Goal: Task Accomplishment & Management: Manage account settings

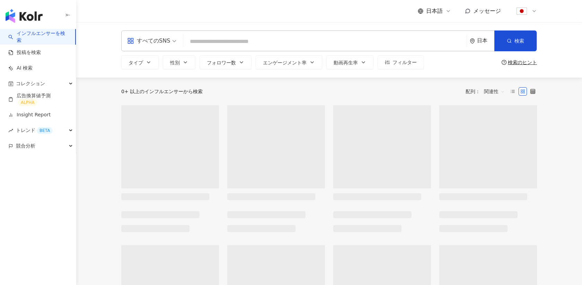
click at [444, 10] on div "日本語" at bounding box center [434, 11] width 33 height 8
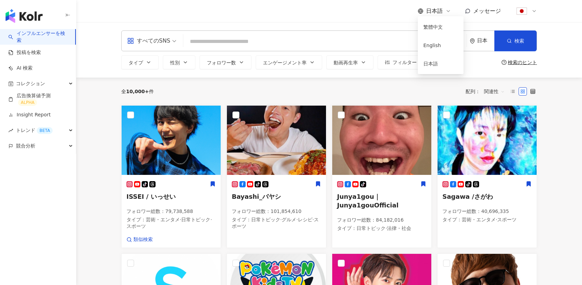
click at [381, 14] on div "日本語 メッセージ" at bounding box center [329, 11] width 416 height 22
click at [532, 11] on icon at bounding box center [534, 11] width 6 height 6
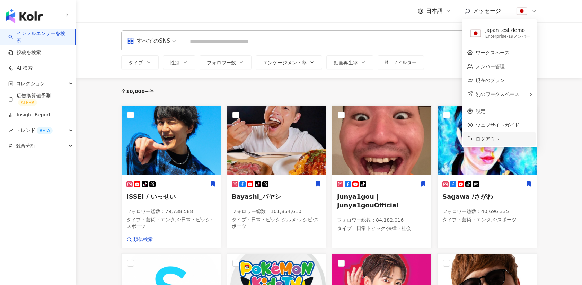
click at [483, 140] on span "ログアウト" at bounding box center [488, 139] width 24 height 6
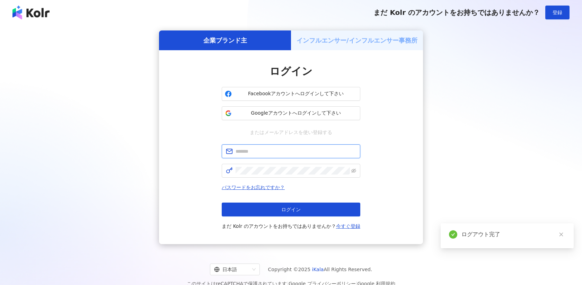
type input "**********"
click at [249, 266] on div "日本語" at bounding box center [231, 269] width 35 height 11
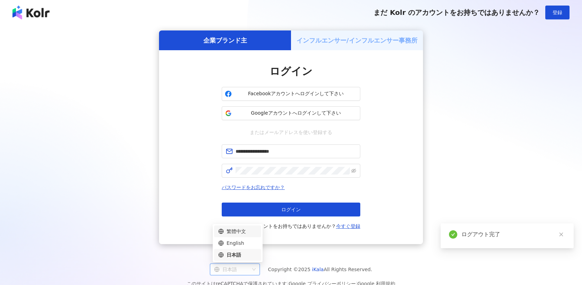
click at [245, 233] on div "繁體中文" at bounding box center [237, 232] width 39 height 8
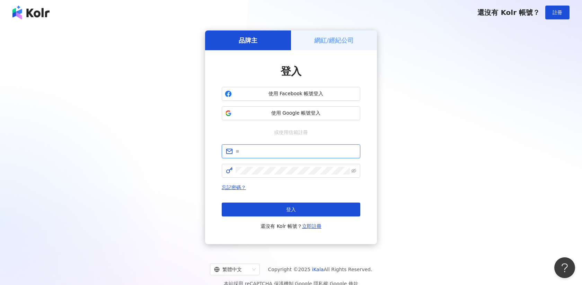
type input "**********"
click at [311, 225] on link "立即註冊" at bounding box center [311, 226] width 19 height 6
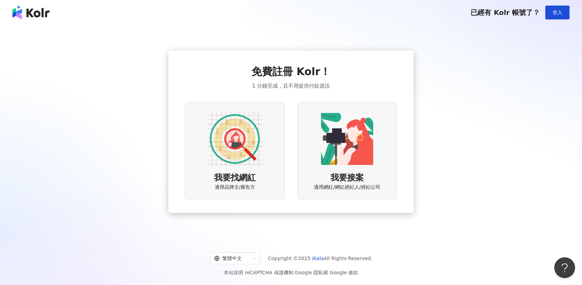
click at [241, 132] on img at bounding box center [234, 138] width 55 height 55
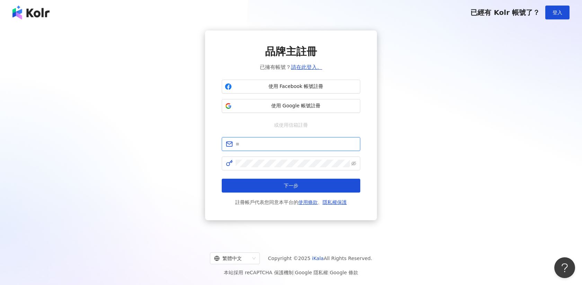
type input "**********"
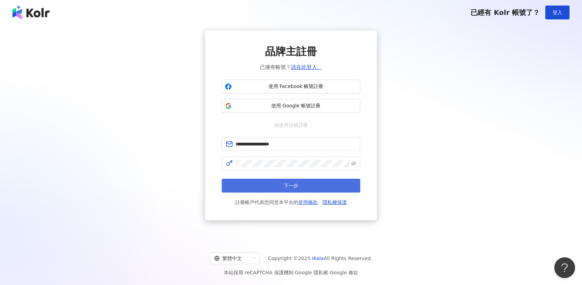
click at [266, 187] on button "下一步" at bounding box center [291, 186] width 139 height 14
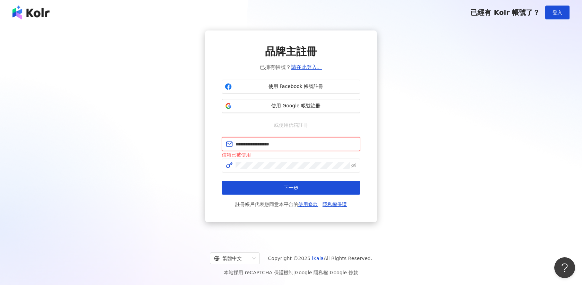
click at [287, 144] on input "**********" at bounding box center [296, 144] width 121 height 8
click at [558, 13] on span "登入" at bounding box center [558, 13] width 10 height 6
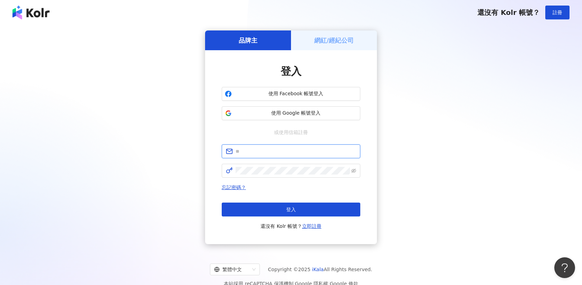
type input "**********"
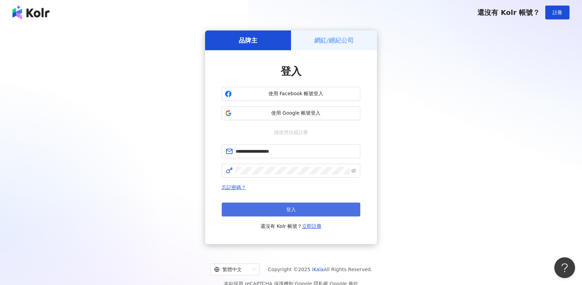
click at [253, 207] on button "登入" at bounding box center [291, 210] width 139 height 14
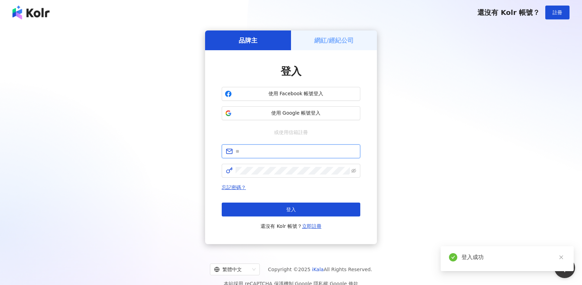
type input "**********"
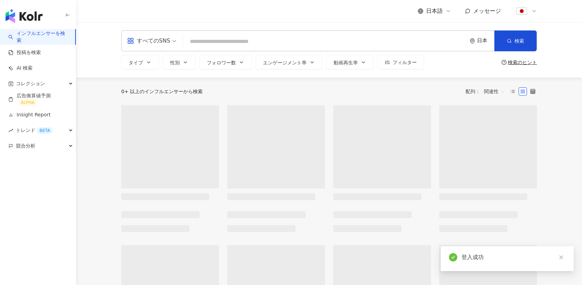
click at [449, 14] on icon at bounding box center [448, 11] width 6 height 6
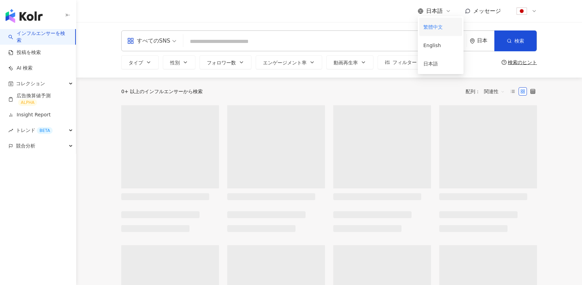
click at [441, 27] on div "繁體中文" at bounding box center [440, 27] width 35 height 12
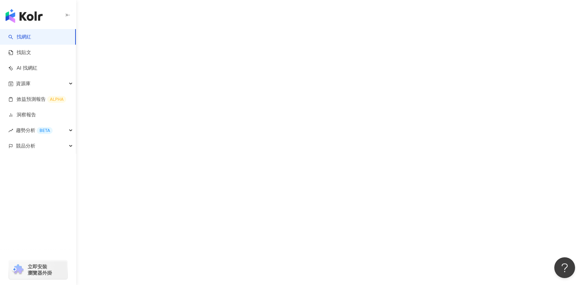
click at [535, 12] on div "找網紅 找貼文 AI 找網紅 資源庫 效益預測報告 ALPHA 洞察報告 趨勢分析 BETA 競品分析 立即安裝 瀏覽器外掛" at bounding box center [291, 142] width 582 height 285
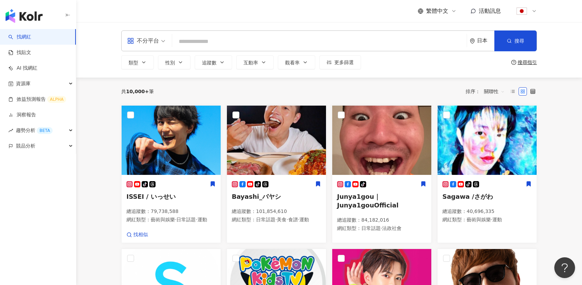
click at [535, 12] on icon at bounding box center [534, 11] width 6 height 6
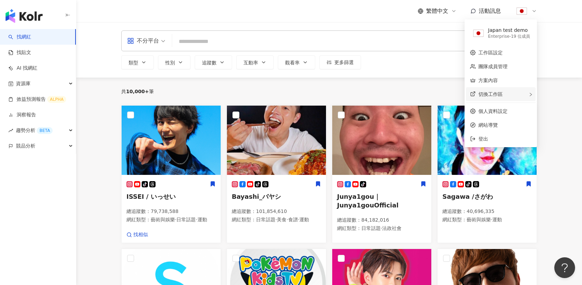
click at [494, 90] on div "切換工作區" at bounding box center [501, 94] width 70 height 14
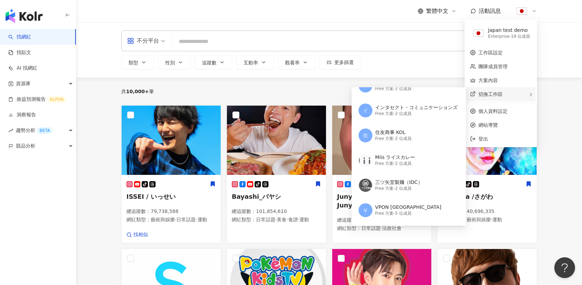
scroll to position [229, 0]
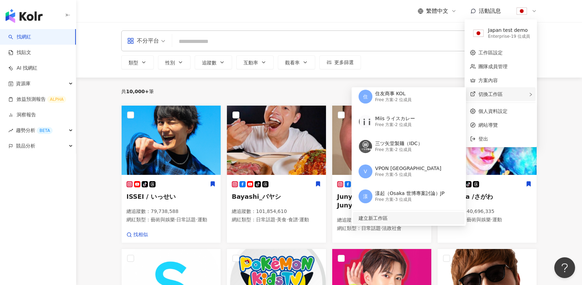
click at [386, 216] on span "建立新工作區" at bounding box center [408, 218] width 99 height 8
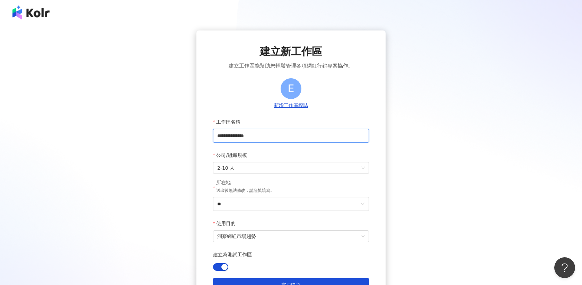
click at [274, 136] on input "**********" at bounding box center [291, 136] width 156 height 14
click at [243, 134] on input "**********" at bounding box center [291, 136] width 156 height 14
click at [241, 170] on span "2-10 人" at bounding box center [291, 167] width 148 height 11
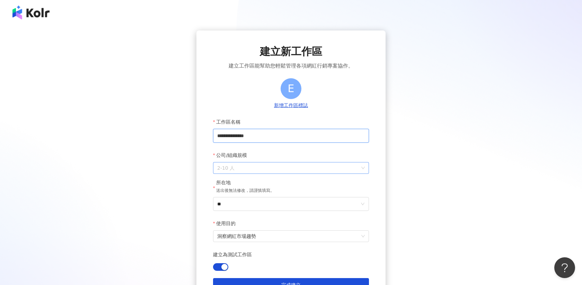
type input "**********"
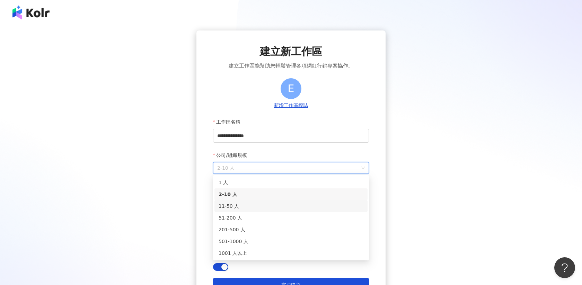
click at [239, 209] on div "11-50 人" at bounding box center [291, 206] width 145 height 8
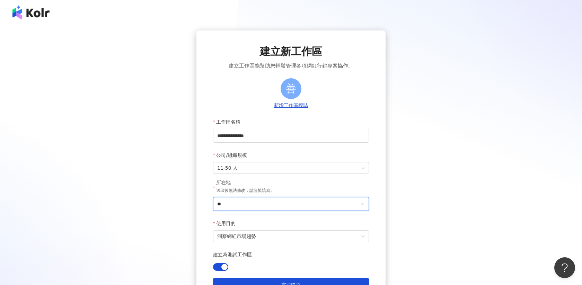
click at [236, 205] on input "**" at bounding box center [288, 203] width 142 height 13
click at [322, 107] on div "台灣" at bounding box center [331, 106] width 67 height 12
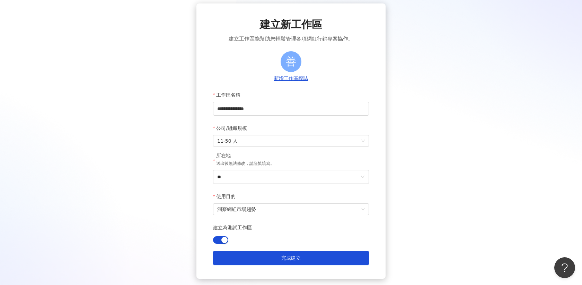
scroll to position [27, 0]
click at [220, 240] on button "建立為測試工作區" at bounding box center [220, 240] width 15 height 8
click at [233, 208] on span "洞察網紅市場趨勢" at bounding box center [291, 208] width 148 height 11
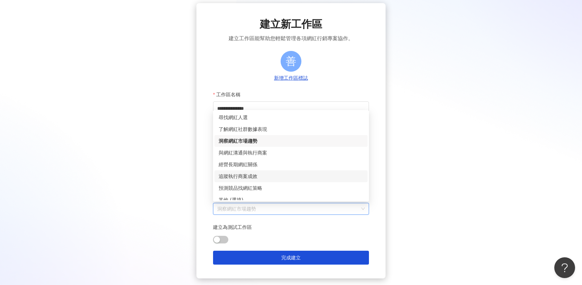
click at [233, 175] on div "追蹤執行商案成效" at bounding box center [291, 177] width 145 height 8
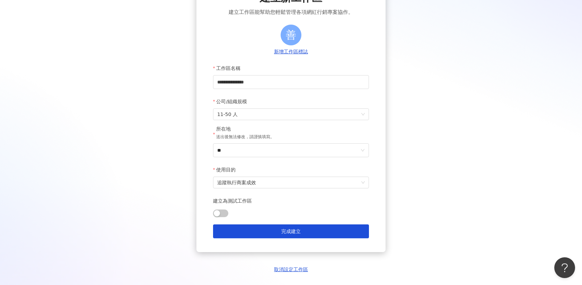
scroll to position [69, 0]
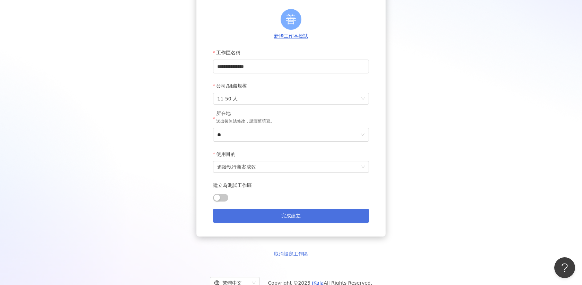
click at [241, 214] on button "完成建立" at bounding box center [291, 216] width 156 height 14
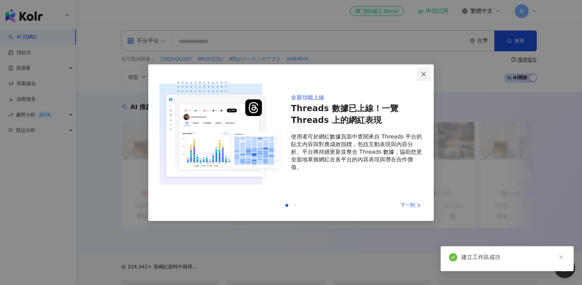
click at [423, 74] on icon "close" at bounding box center [424, 74] width 4 height 4
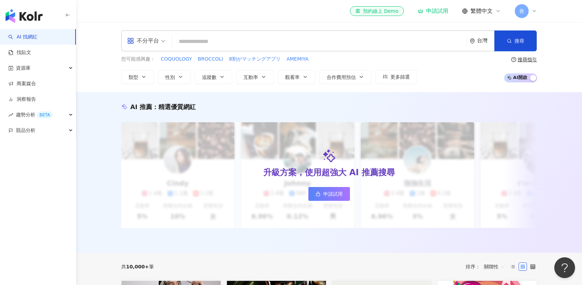
click at [534, 9] on icon at bounding box center [534, 11] width 6 height 6
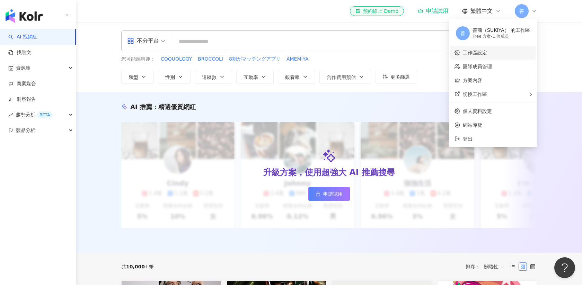
click at [475, 54] on link "工作區設定" at bounding box center [475, 53] width 24 height 6
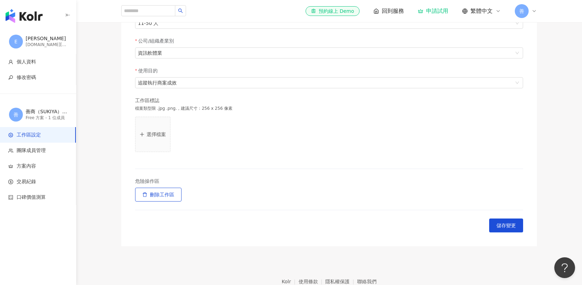
scroll to position [165, 0]
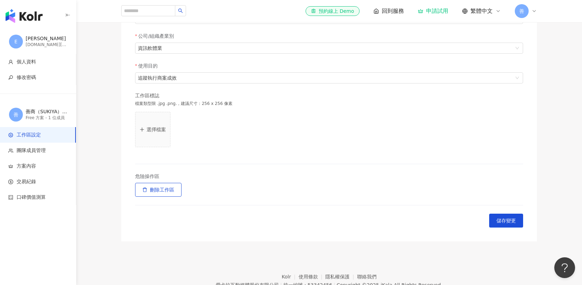
click at [160, 129] on p "選擇檔案" at bounding box center [156, 130] width 19 height 6
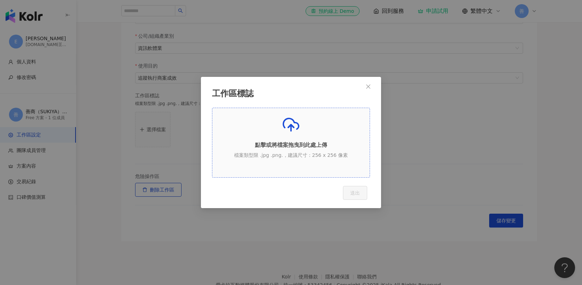
click at [290, 131] on icon at bounding box center [291, 124] width 17 height 17
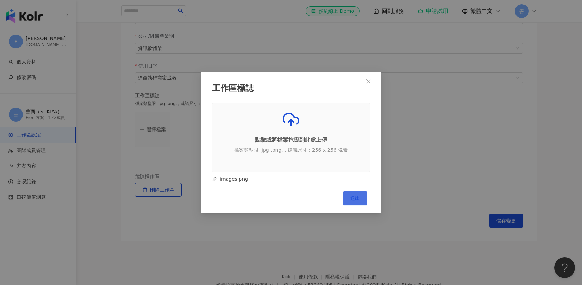
click at [353, 198] on span "送出" at bounding box center [355, 198] width 10 height 6
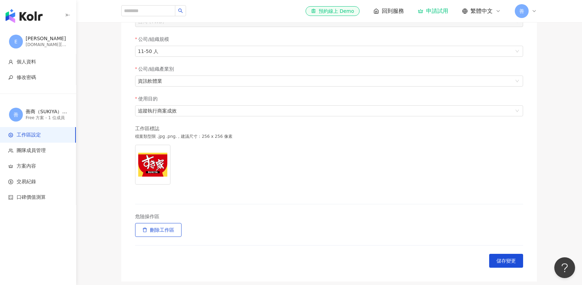
scroll to position [133, 0]
click at [506, 257] on span "儲存變更" at bounding box center [505, 260] width 19 height 6
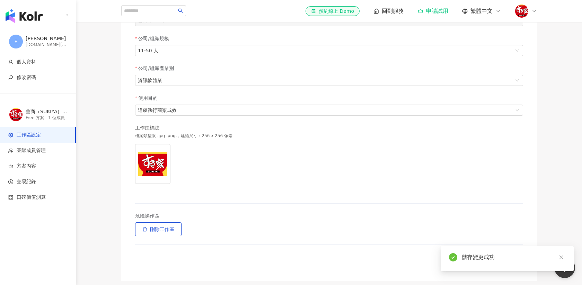
click at [535, 10] on icon at bounding box center [534, 10] width 3 height 1
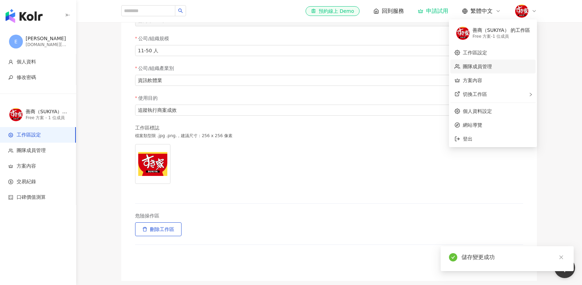
click at [485, 64] on link "團隊成員管理" at bounding box center [477, 67] width 29 height 6
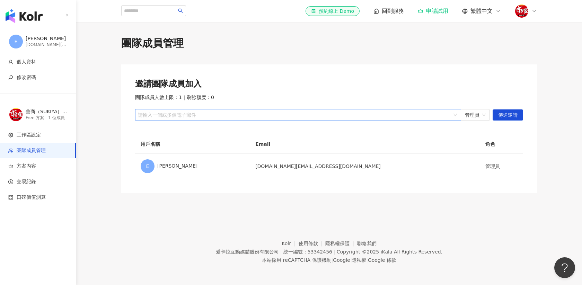
click at [166, 113] on div at bounding box center [294, 115] width 316 height 5
type input "*"
paste input "**********"
type input "**********"
click at [498, 115] on span "傳送邀請" at bounding box center [507, 115] width 19 height 11
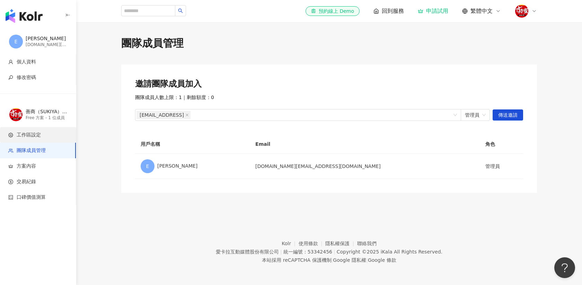
click at [29, 129] on li "工作區設定" at bounding box center [38, 135] width 76 height 16
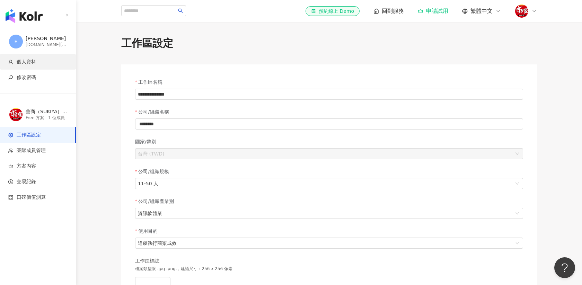
click at [26, 67] on li "個人資料" at bounding box center [38, 62] width 76 height 16
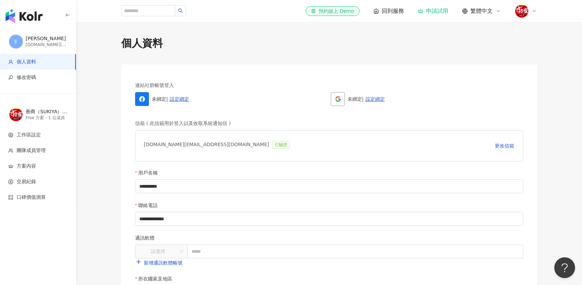
click at [171, 147] on div "ethan.wang@ikala.ai 已驗證" at bounding box center [218, 146] width 149 height 14
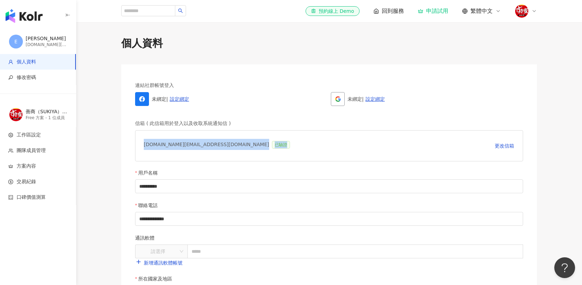
click at [171, 147] on div "ethan.wang@ikala.ai 已驗證" at bounding box center [218, 146] width 149 height 14
copy div "ethan.wang@ikala.ai 已驗證 更改信箱 重新寄送驗證信"
click at [21, 16] on img "button" at bounding box center [24, 16] width 37 height 14
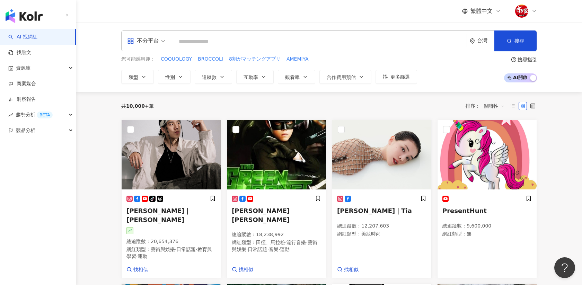
click at [532, 11] on icon at bounding box center [534, 11] width 6 height 6
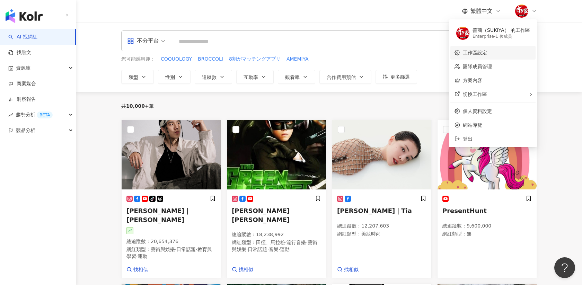
click at [487, 50] on link "工作區設定" at bounding box center [475, 53] width 24 height 6
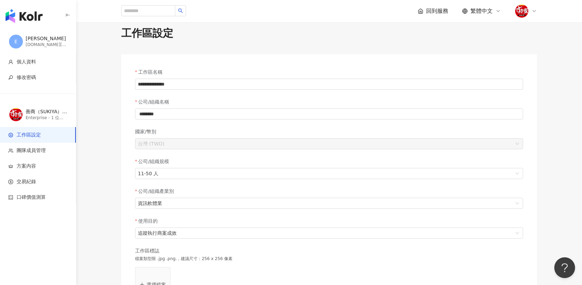
scroll to position [1, 0]
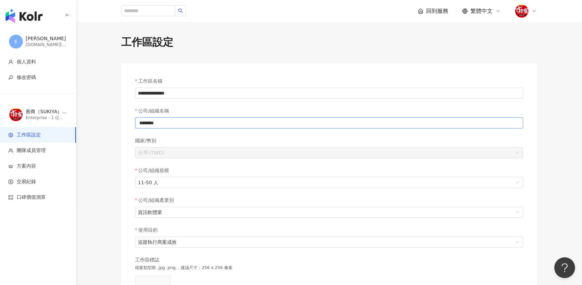
click at [168, 124] on input "********" at bounding box center [329, 122] width 388 height 11
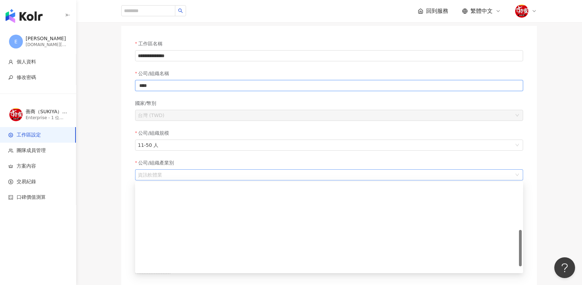
click at [165, 172] on span "資訊軟體業" at bounding box center [329, 175] width 382 height 10
type input "****"
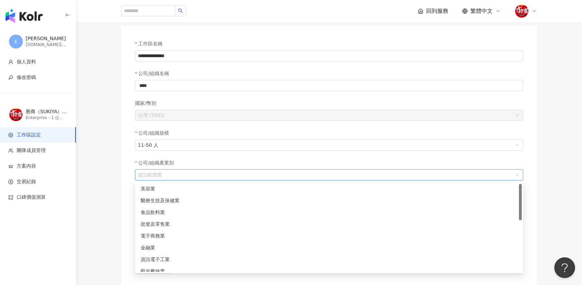
scroll to position [0, 0]
click at [162, 211] on div "食品飲料業" at bounding box center [329, 213] width 377 height 8
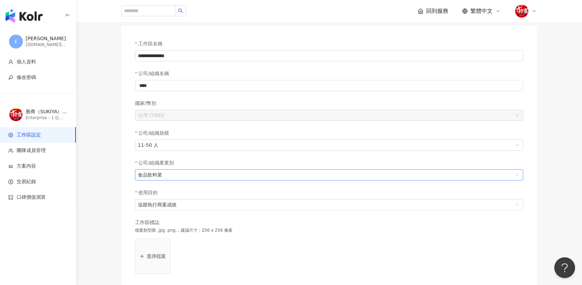
click at [114, 196] on div "**********" at bounding box center [328, 183] width 443 height 371
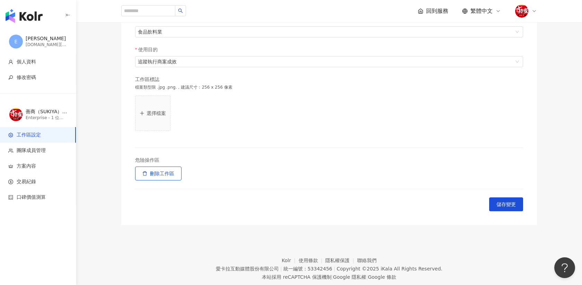
scroll to position [197, 0]
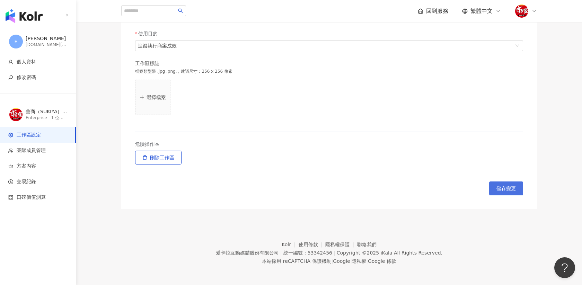
click at [514, 187] on span "儲存變更" at bounding box center [505, 189] width 19 height 6
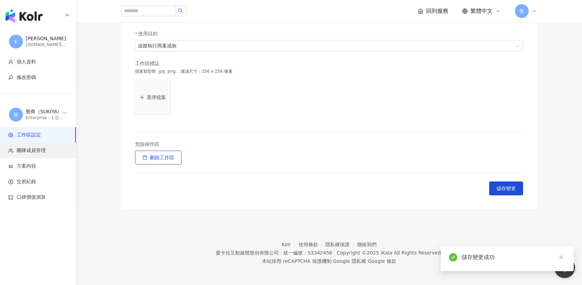
click at [33, 146] on li "團隊成員管理" at bounding box center [38, 151] width 76 height 16
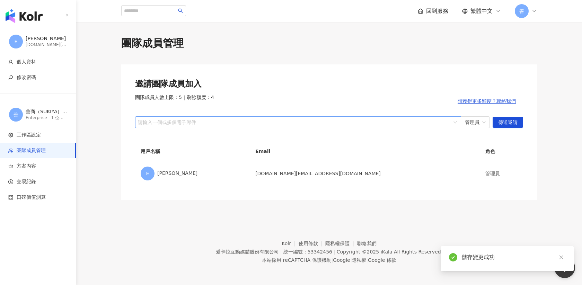
click at [208, 124] on div at bounding box center [294, 122] width 316 height 5
paste input "**********"
type input "**********"
click at [166, 125] on div "請輸入一個或多個電子郵件" at bounding box center [298, 122] width 326 height 12
paste input "**********"
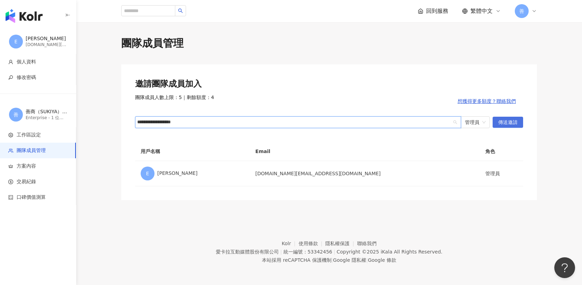
type input "**********"
click at [511, 120] on span "傳送邀請" at bounding box center [507, 122] width 19 height 11
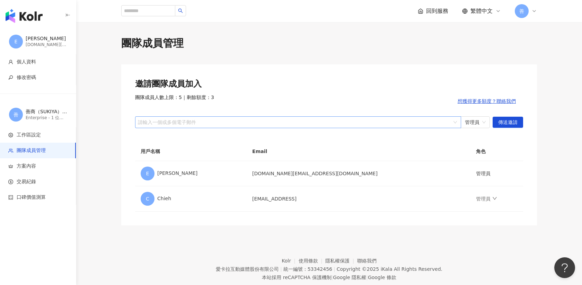
click at [200, 122] on div at bounding box center [294, 122] width 316 height 5
paste input "**********"
click at [479, 124] on span "管理員" at bounding box center [475, 122] width 21 height 11
type input "**********"
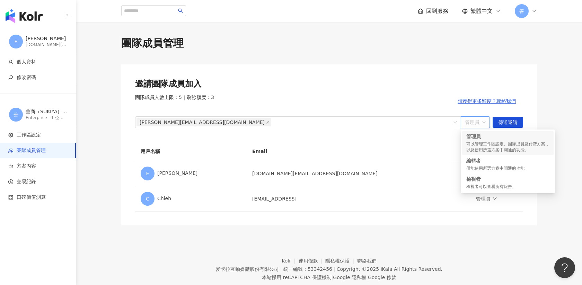
click at [486, 143] on div "可以管理工作區設定、團隊成員及付費方案，以及使用所選方案中開通的功能。" at bounding box center [507, 147] width 83 height 12
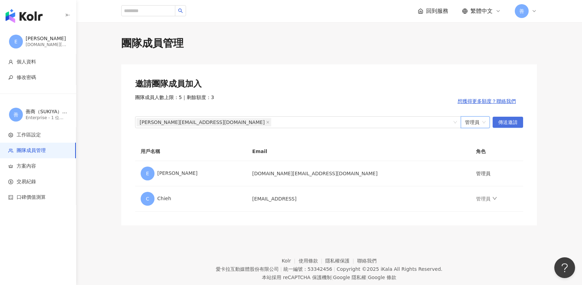
click at [506, 121] on span "傳送邀請" at bounding box center [507, 122] width 19 height 11
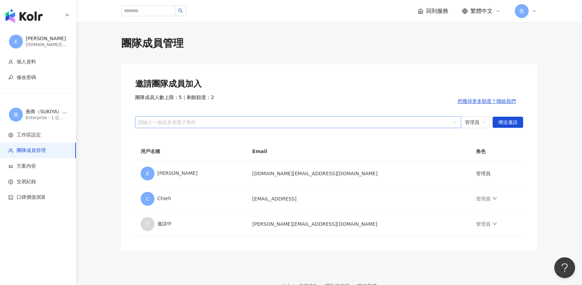
click at [249, 121] on div at bounding box center [294, 122] width 316 height 5
paste input "**********"
type input "**********"
click at [509, 121] on span "傳送邀請" at bounding box center [507, 122] width 19 height 11
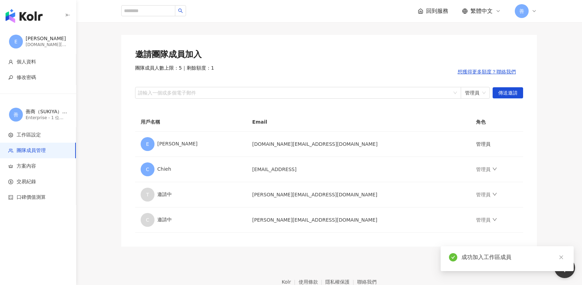
scroll to position [30, 0]
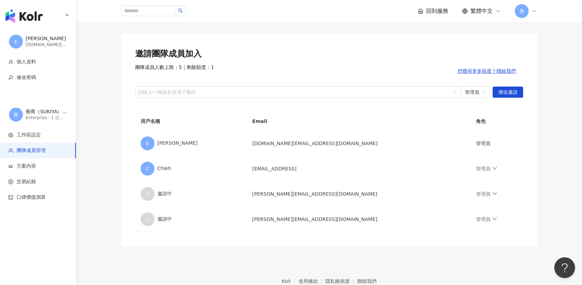
click at [430, 9] on span "回到服務" at bounding box center [437, 11] width 22 height 8
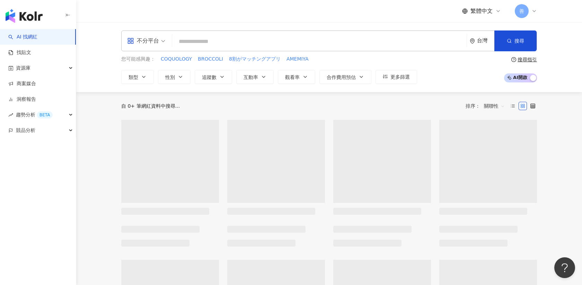
click at [536, 11] on icon at bounding box center [534, 11] width 6 height 6
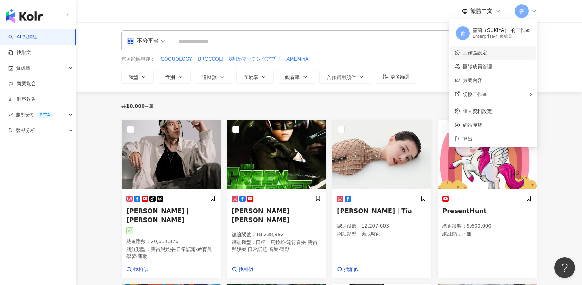
click at [482, 53] on link "工作區設定" at bounding box center [475, 53] width 24 height 6
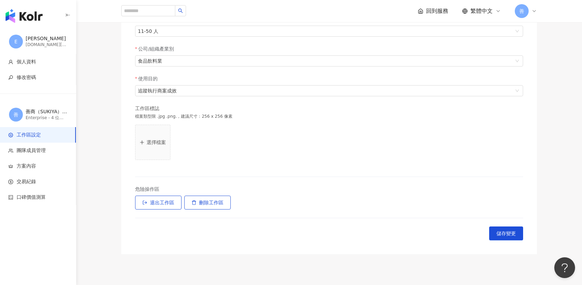
scroll to position [154, 0]
click at [153, 144] on button "選擇檔案" at bounding box center [152, 140] width 35 height 35
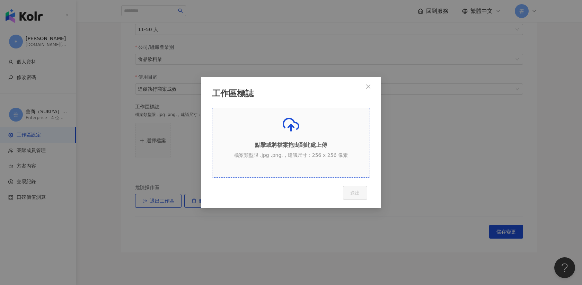
click at [291, 134] on div "點擊或將檔案拖曳到此處上傳 檔案類型限 .jpg .png.，建議尺寸：256 x 256 像素" at bounding box center [290, 139] width 157 height 47
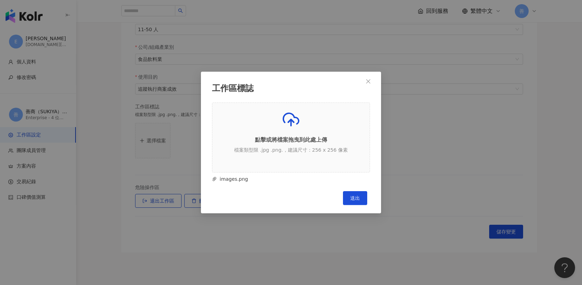
click at [357, 206] on div "工作區標誌 點擊或將檔案拖曳到此處上傳 檔案類型限 .jpg .png.，建議尺寸：256 x 256 像素 images.png Cancel 送出" at bounding box center [291, 143] width 180 height 142
click at [357, 201] on span "送出" at bounding box center [355, 198] width 10 height 6
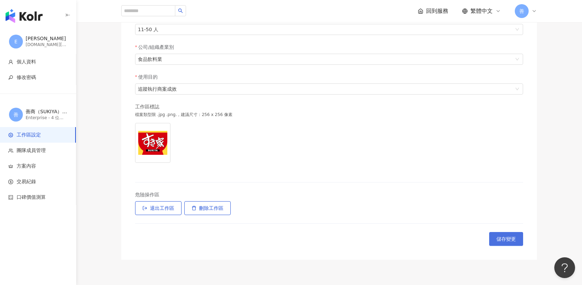
click at [511, 241] on span "儲存變更" at bounding box center [505, 239] width 19 height 6
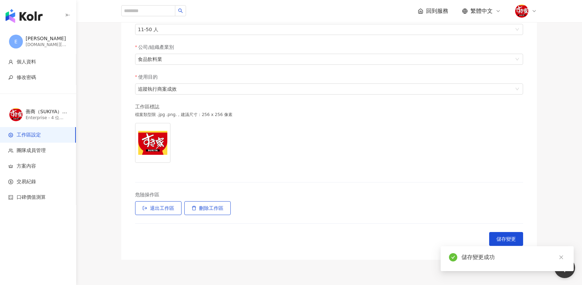
click at [27, 15] on img "button" at bounding box center [24, 16] width 37 height 14
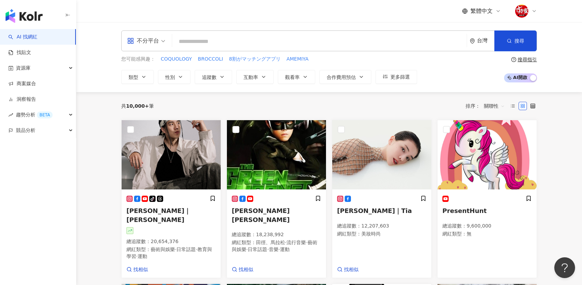
click at [536, 10] on icon at bounding box center [534, 11] width 6 height 6
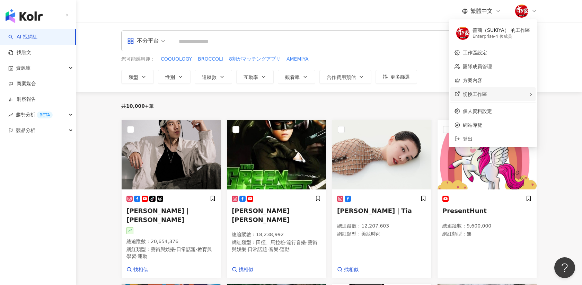
click at [483, 92] on span "切換工作區" at bounding box center [475, 94] width 24 height 6
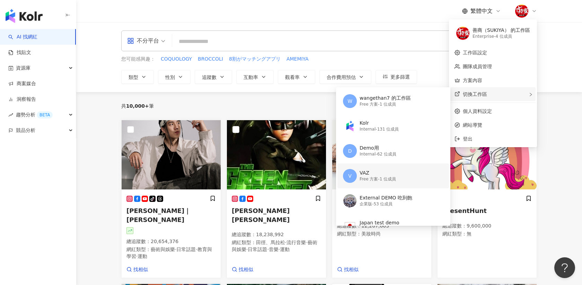
click at [374, 177] on div "Free 方案 - 1 位成員" at bounding box center [378, 179] width 36 height 6
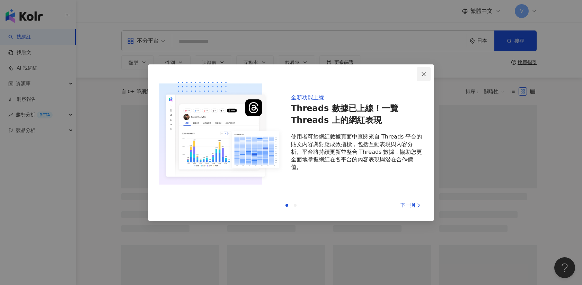
click at [424, 76] on icon "close" at bounding box center [424, 74] width 6 height 6
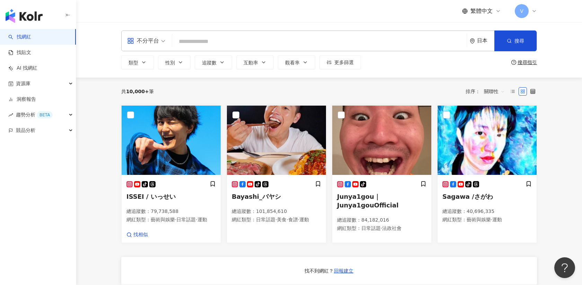
click at [533, 9] on icon at bounding box center [534, 11] width 6 height 6
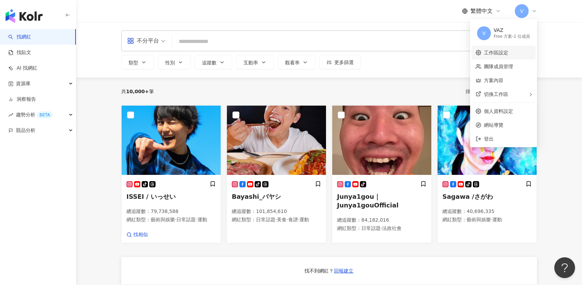
click at [508, 52] on link "工作區設定" at bounding box center [496, 53] width 24 height 6
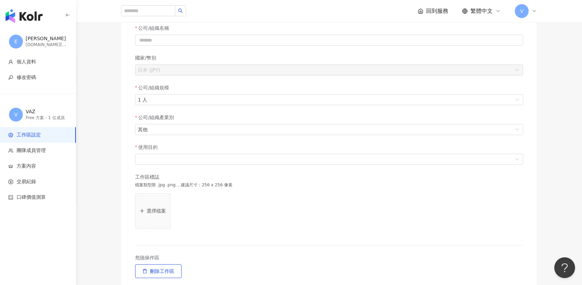
scroll to position [198, 0]
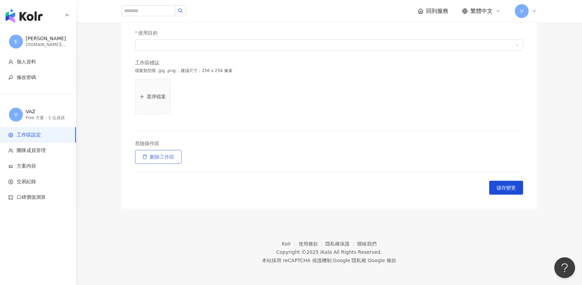
click at [155, 162] on button "刪除工作區" at bounding box center [158, 157] width 46 height 14
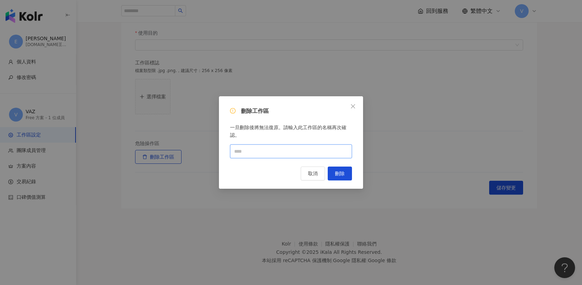
click at [327, 150] on input "text" at bounding box center [291, 151] width 122 height 14
click at [342, 174] on span "刪除" at bounding box center [340, 174] width 10 height 6
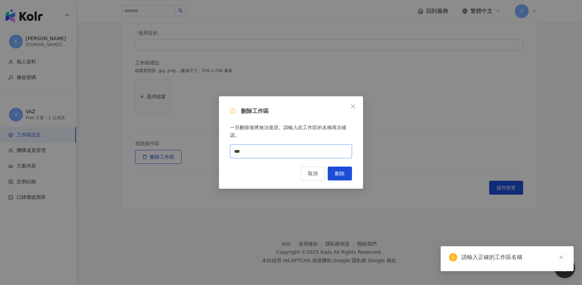
click at [269, 150] on input "***" at bounding box center [291, 151] width 122 height 14
type input "***"
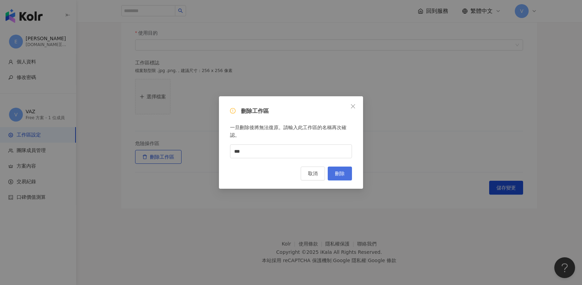
click at [350, 176] on button "刪除" at bounding box center [340, 174] width 24 height 14
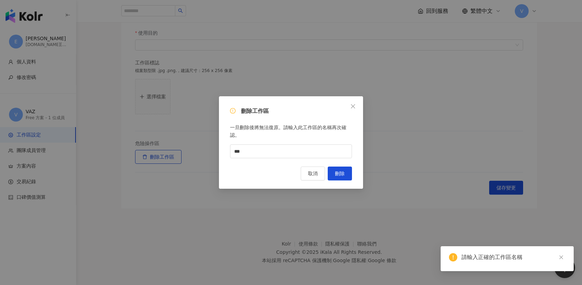
click at [354, 107] on icon "close" at bounding box center [353, 107] width 6 height 6
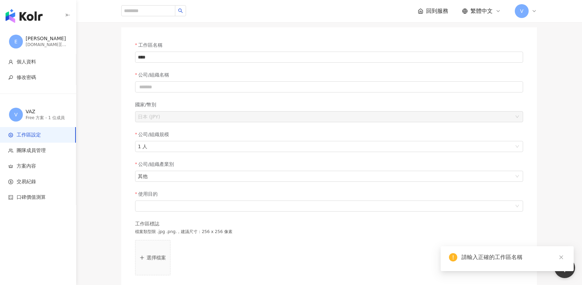
scroll to position [0, 0]
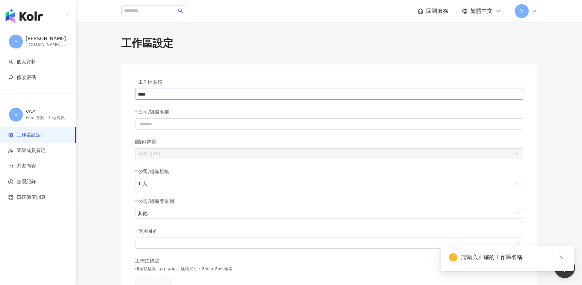
click at [165, 92] on input "***" at bounding box center [329, 94] width 388 height 11
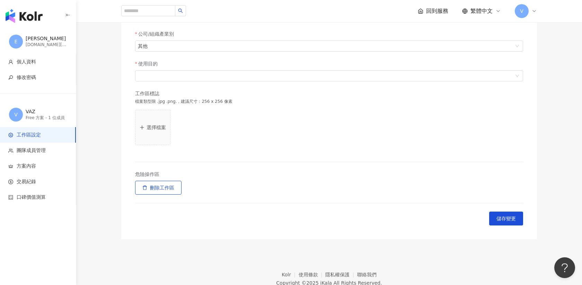
scroll to position [198, 0]
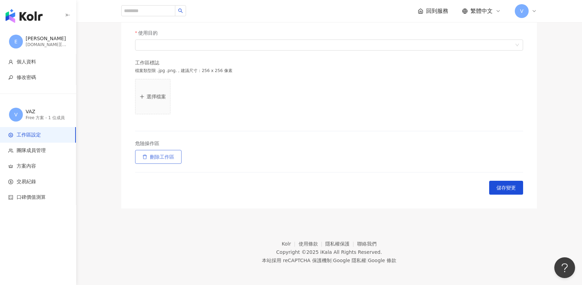
click at [153, 159] on span "刪除工作區" at bounding box center [162, 157] width 24 height 6
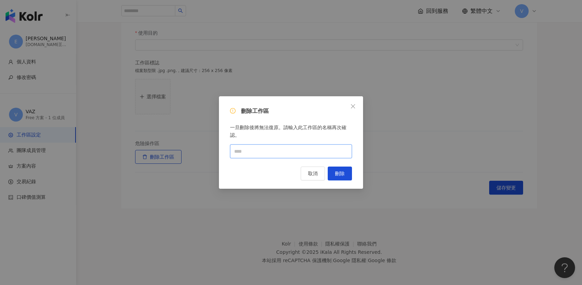
click at [269, 150] on input "text" at bounding box center [291, 151] width 122 height 14
paste input "***"
type input "***"
click at [342, 175] on span "刪除" at bounding box center [340, 174] width 10 height 6
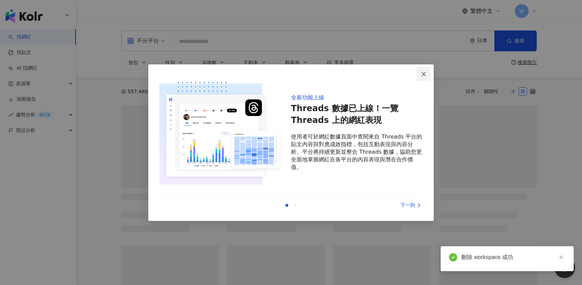
click at [426, 74] on icon "close" at bounding box center [424, 74] width 6 height 6
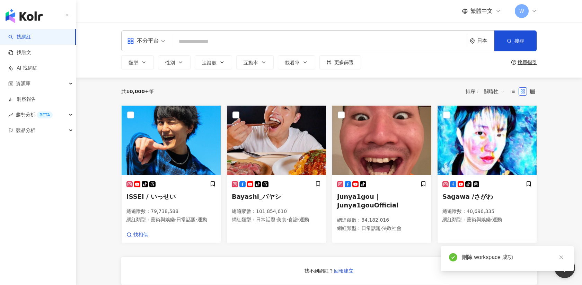
click at [533, 12] on icon at bounding box center [534, 11] width 6 height 6
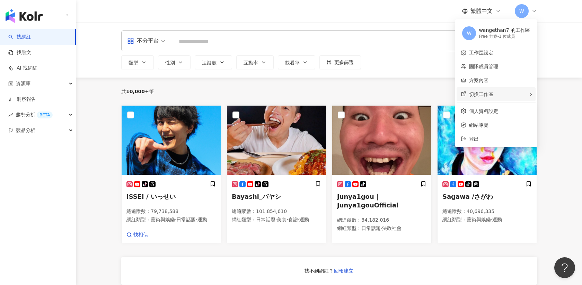
click at [493, 94] on span "切換工作區" at bounding box center [481, 94] width 24 height 6
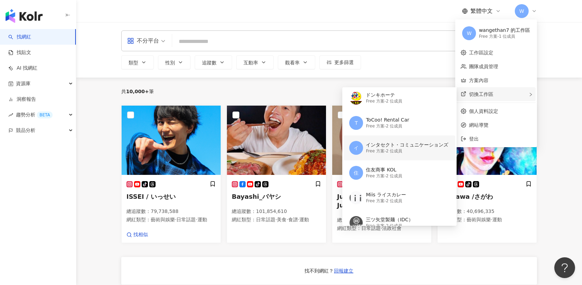
scroll to position [132, 0]
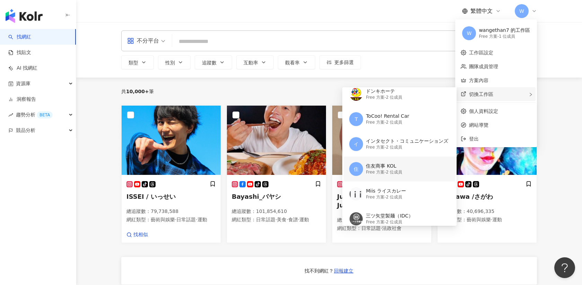
click at [384, 170] on div "Free 方案 - 2 位成員" at bounding box center [384, 172] width 36 height 6
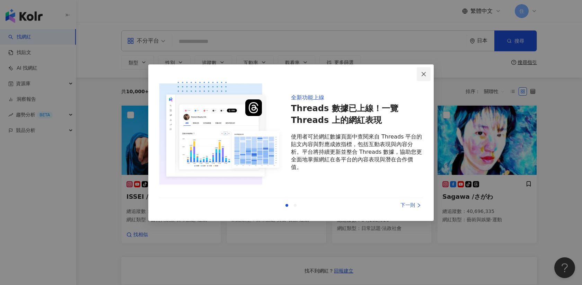
click at [425, 74] on icon "close" at bounding box center [424, 74] width 6 height 6
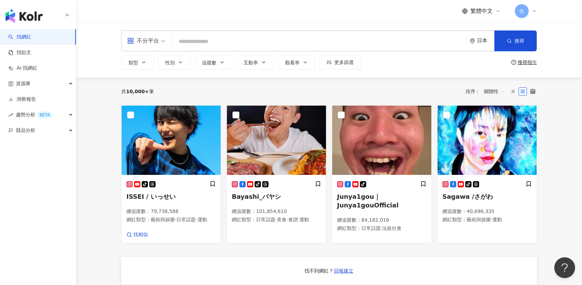
click at [533, 10] on icon at bounding box center [534, 11] width 6 height 6
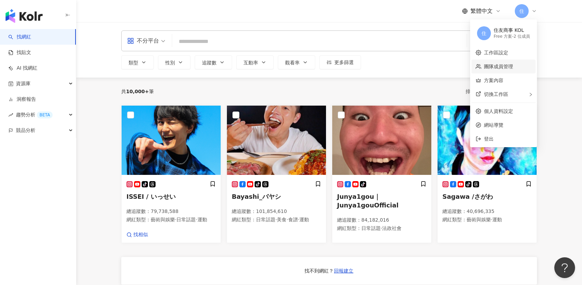
click at [493, 64] on link "團隊成員管理" at bounding box center [498, 67] width 29 height 6
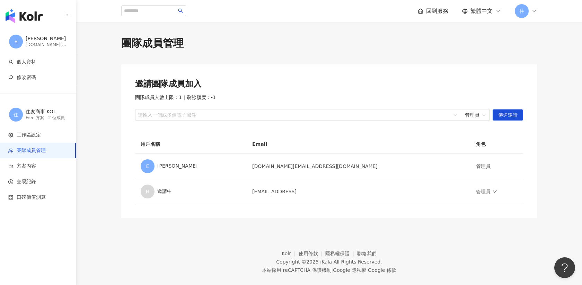
click at [534, 11] on icon at bounding box center [534, 11] width 6 height 6
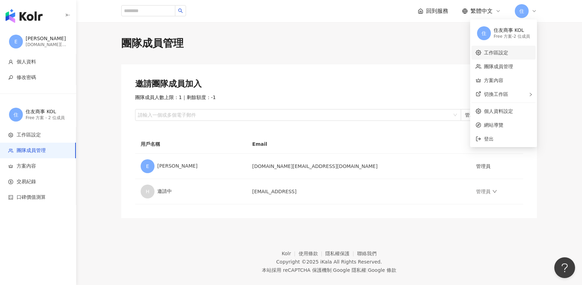
click at [495, 54] on link "工作區設定" at bounding box center [496, 53] width 24 height 6
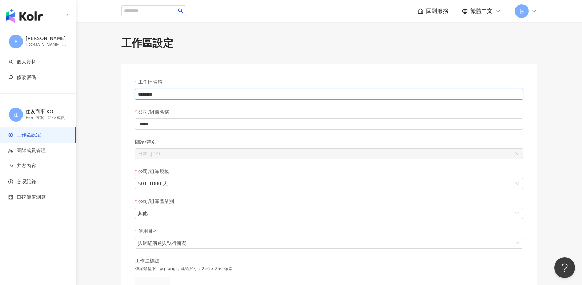
click at [161, 96] on input "********" at bounding box center [329, 94] width 388 height 11
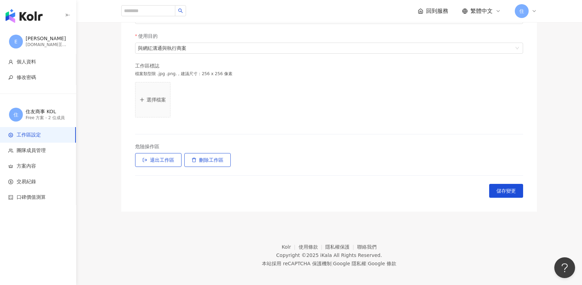
scroll to position [198, 0]
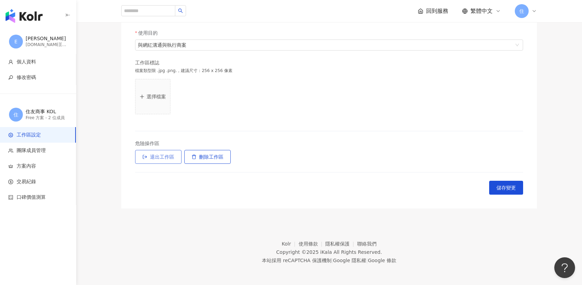
click at [159, 155] on span "退出工作區" at bounding box center [162, 157] width 24 height 6
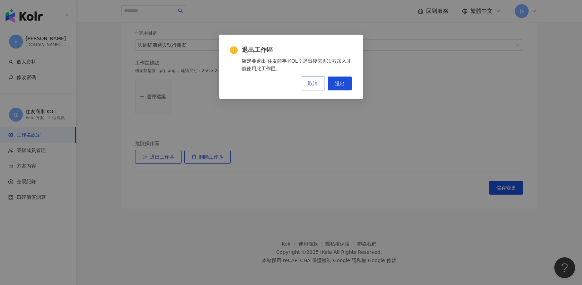
click at [311, 82] on span "取消" at bounding box center [313, 84] width 10 height 6
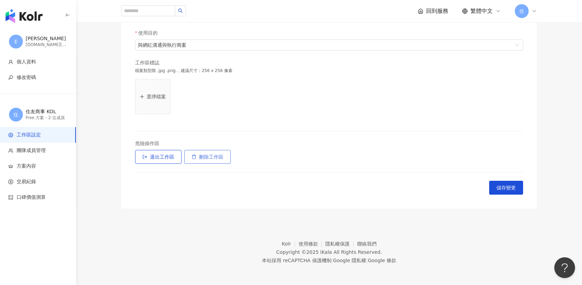
click at [210, 155] on span "刪除工作區" at bounding box center [211, 157] width 24 height 6
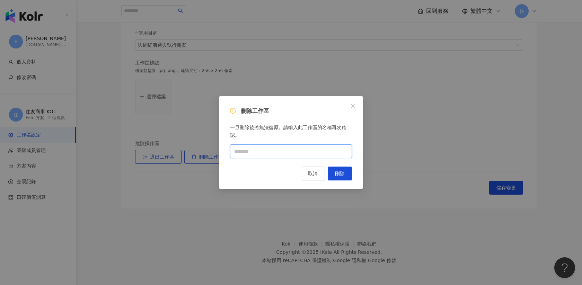
click at [244, 150] on input "text" at bounding box center [291, 151] width 122 height 14
paste input "********"
type input "********"
click at [340, 174] on span "刪除" at bounding box center [340, 174] width 10 height 6
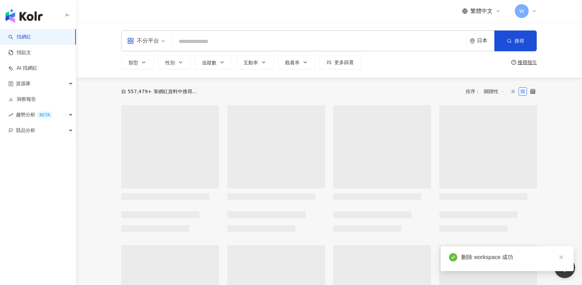
click at [532, 8] on icon at bounding box center [534, 11] width 6 height 6
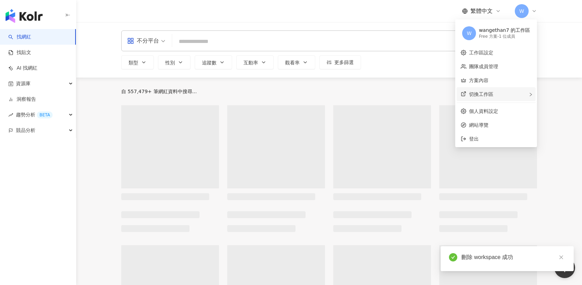
click at [489, 94] on span "切換工作區" at bounding box center [481, 94] width 24 height 6
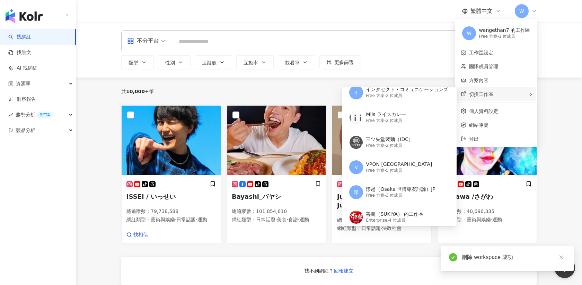
scroll to position [204, 0]
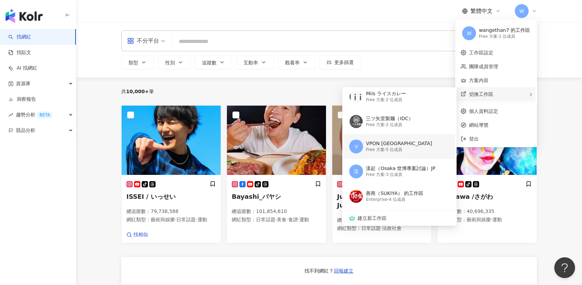
click at [383, 151] on div "Free 方案 - 5 位成員" at bounding box center [399, 150] width 66 height 6
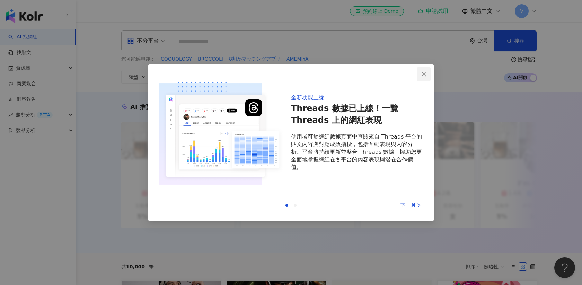
click at [424, 76] on icon "close" at bounding box center [424, 74] width 6 height 6
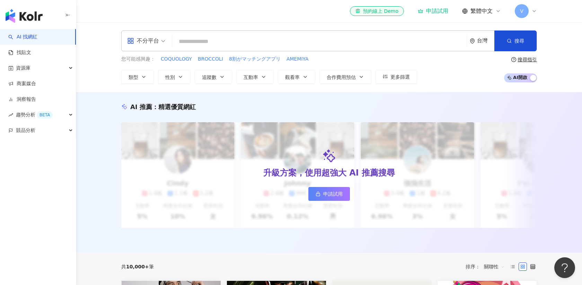
click at [535, 10] on icon at bounding box center [534, 11] width 6 height 6
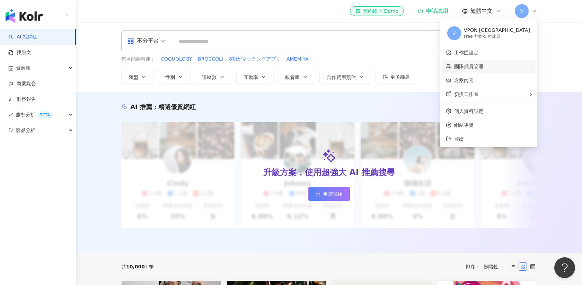
click at [483, 67] on link "團隊成員管理" at bounding box center [468, 67] width 29 height 6
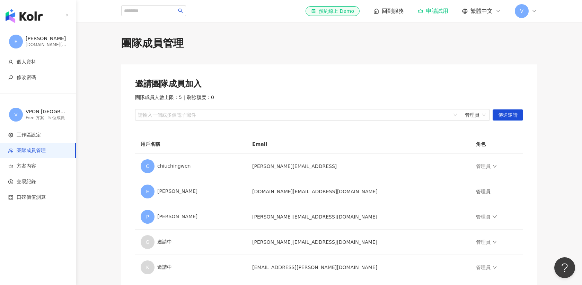
click at [536, 9] on icon at bounding box center [534, 11] width 6 height 6
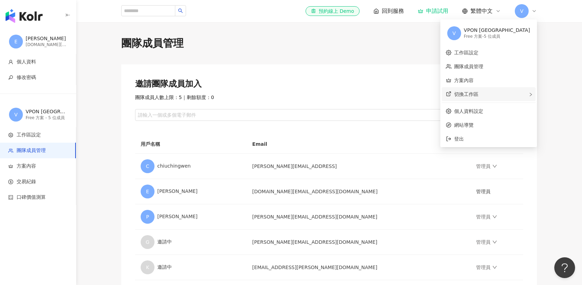
click at [478, 92] on span "切換工作區" at bounding box center [466, 94] width 24 height 6
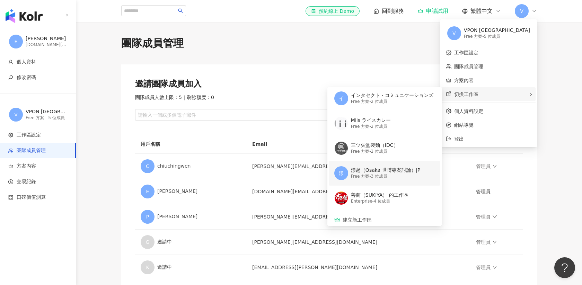
scroll to position [203, 0]
click at [396, 176] on div "Free 方案 - 3 位成員" at bounding box center [385, 176] width 69 height 6
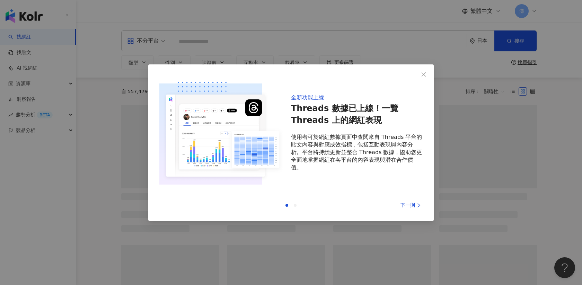
click at [537, 9] on div "全新功能上線 Threads 數據已上線！一覽 Threads 上的網紅表現 使用者可於網紅數據頁面中查閱來自 Threads 平台的貼文內容與對應成效指標，…" at bounding box center [291, 142] width 582 height 285
click at [536, 10] on div "全新功能上線 Threads 數據已上線！一覽 Threads 上的網紅表現 使用者可於網紅數據頁面中查閱來自 Threads 平台的貼文內容與對應成效指標，…" at bounding box center [291, 142] width 582 height 285
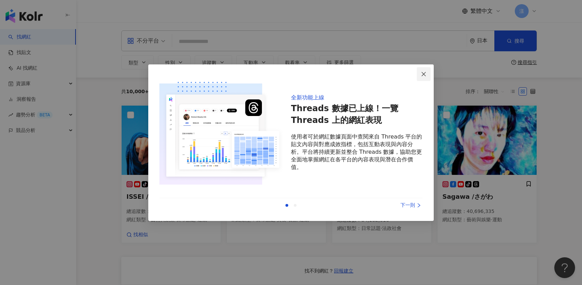
click at [423, 71] on button "Close" at bounding box center [424, 74] width 14 height 14
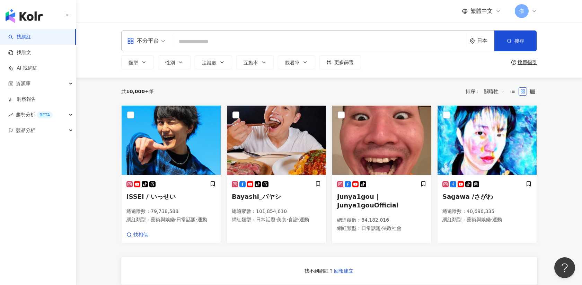
click at [532, 7] on div "漾" at bounding box center [526, 11] width 22 height 14
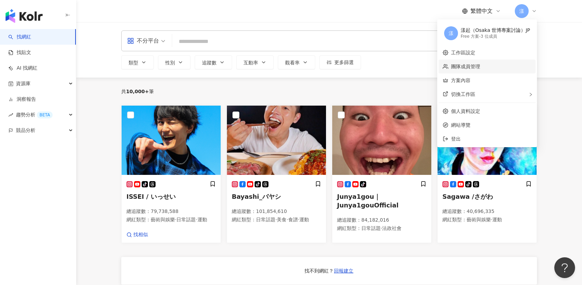
click at [466, 67] on link "團隊成員管理" at bounding box center [465, 67] width 29 height 6
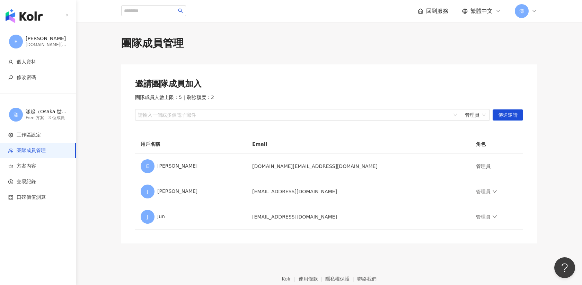
click at [535, 10] on icon at bounding box center [534, 11] width 6 height 6
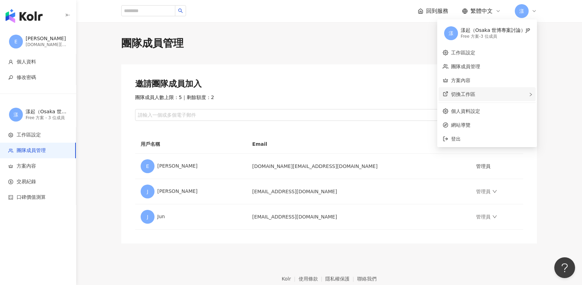
click at [469, 98] on div "切換工作區" at bounding box center [487, 94] width 97 height 14
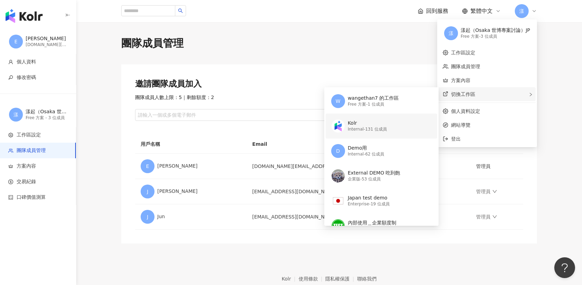
scroll to position [204, 0]
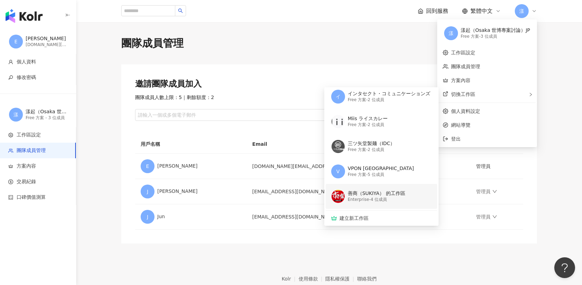
click at [361, 196] on div "善商（SUKIYA） 的工作區" at bounding box center [377, 193] width 58 height 7
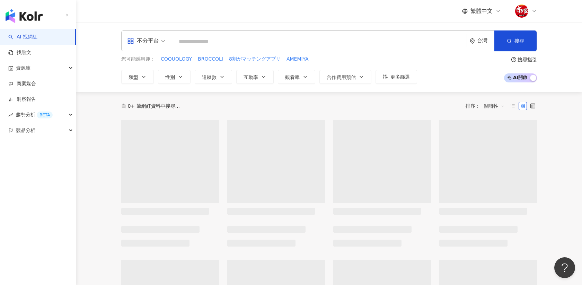
click at [534, 10] on icon at bounding box center [534, 11] width 6 height 6
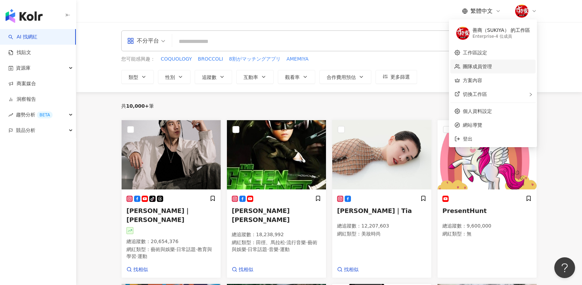
click at [485, 68] on link "團隊成員管理" at bounding box center [477, 67] width 29 height 6
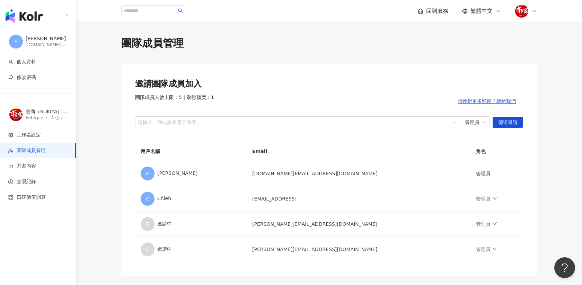
click at [533, 11] on icon at bounding box center [534, 10] width 3 height 1
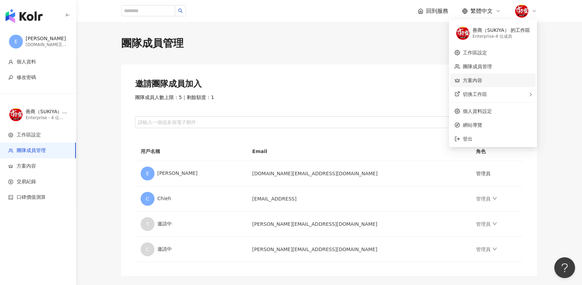
click at [473, 82] on link "方案內容" at bounding box center [472, 81] width 19 height 6
